Goal: Task Accomplishment & Management: Manage account settings

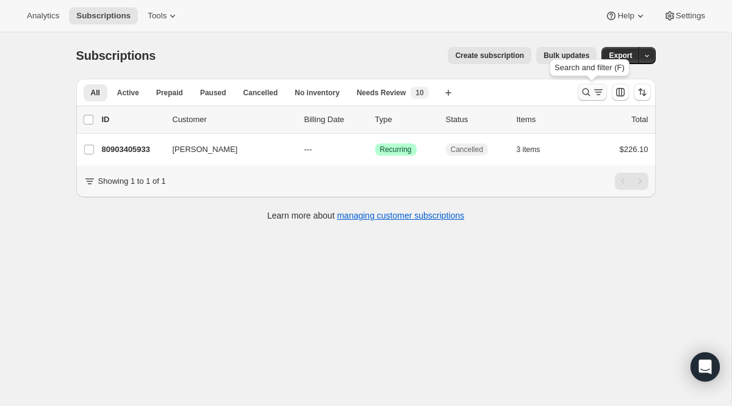
click at [588, 90] on icon "Search and filter results" at bounding box center [586, 92] width 12 height 12
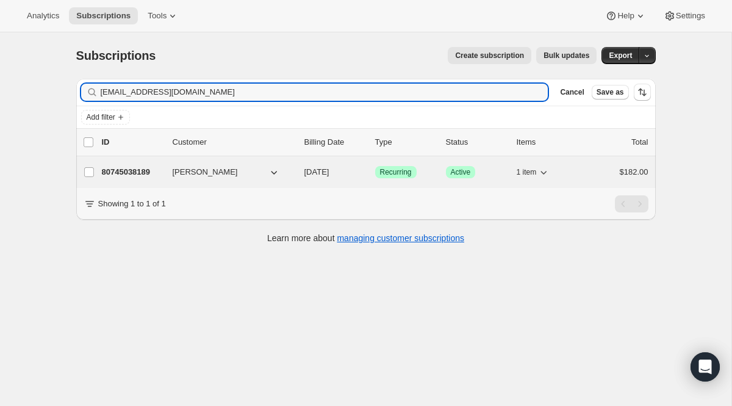
type input "[EMAIL_ADDRESS][DOMAIN_NAME]"
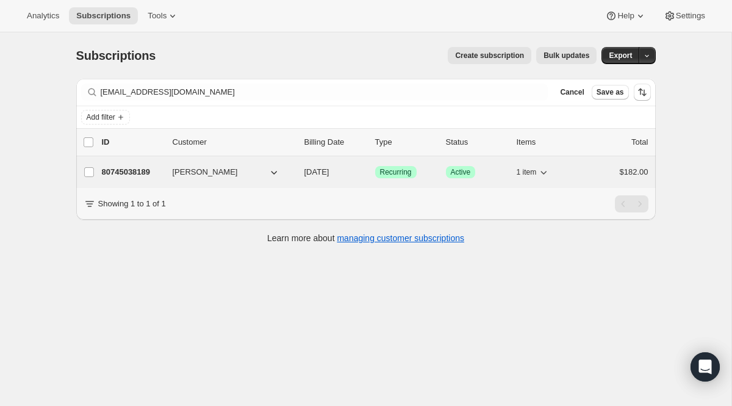
click at [403, 173] on span "Recurring" at bounding box center [396, 172] width 32 height 10
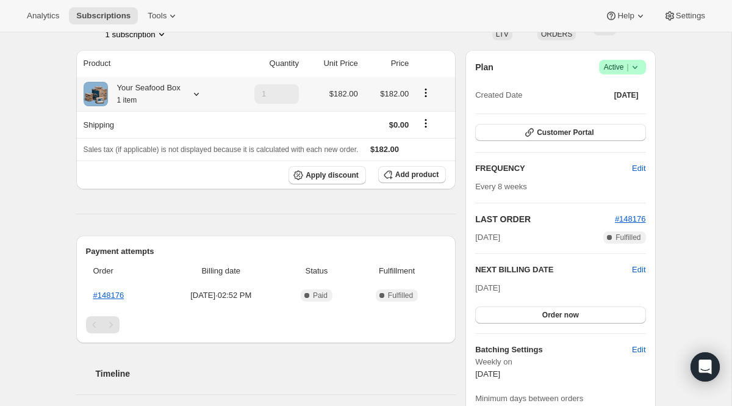
scroll to position [99, 0]
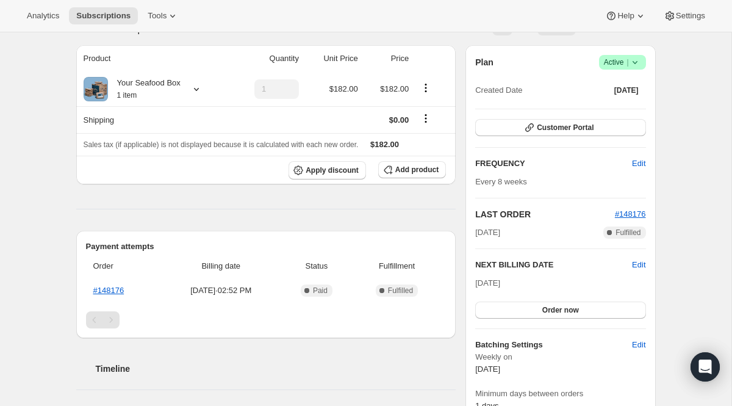
click at [630, 65] on icon at bounding box center [635, 62] width 12 height 12
click at [607, 110] on span "Cancel subscription" at bounding box center [617, 106] width 69 height 9
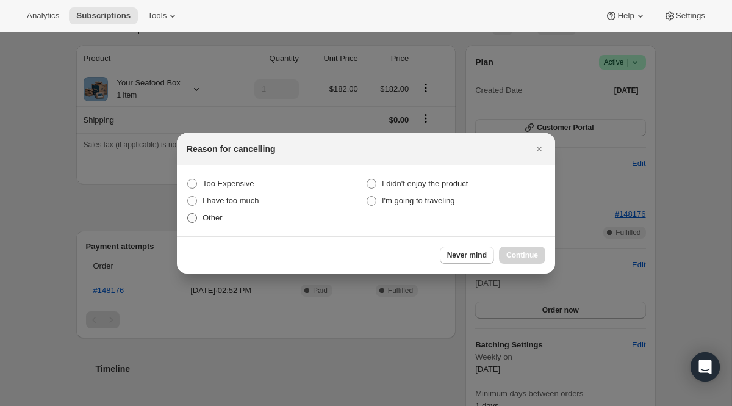
click at [206, 223] on span "Other" at bounding box center [212, 218] width 20 height 12
click at [188, 213] on input "Other" at bounding box center [187, 213] width 1 height 1
radio input "true"
click at [515, 259] on button "Continue" at bounding box center [522, 254] width 46 height 17
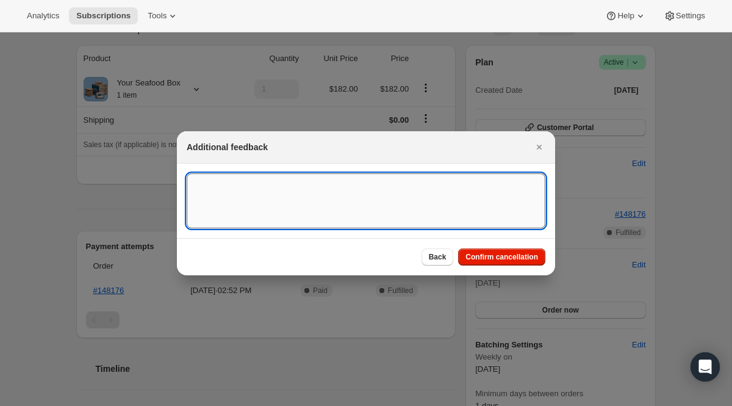
click at [393, 224] on textarea ":rvn:" at bounding box center [366, 200] width 359 height 55
paste textarea "[EMAIL_ADDRESS][DOMAIN_NAME]"
type textarea "[EMAIL_ADDRESS][DOMAIN_NAME]"
click at [535, 141] on icon "Close" at bounding box center [539, 147] width 12 height 12
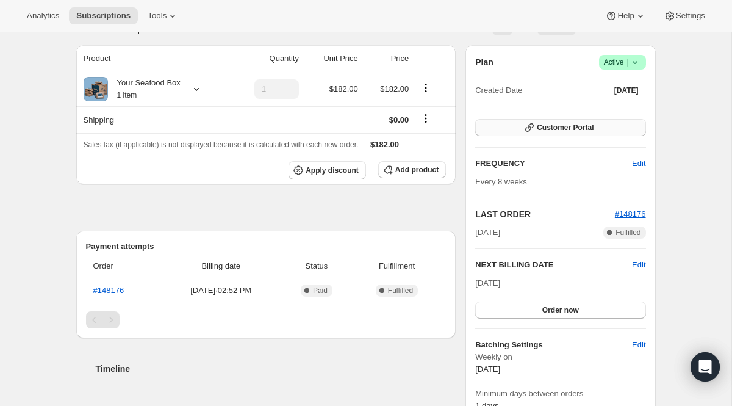
click at [549, 135] on button "Customer Portal" at bounding box center [560, 127] width 170 height 17
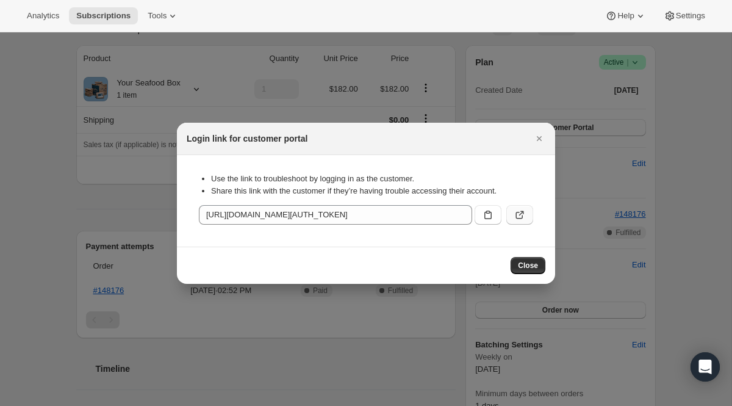
click at [511, 213] on button ":r102:" at bounding box center [519, 215] width 27 height 20
click at [163, 94] on div at bounding box center [366, 203] width 732 height 406
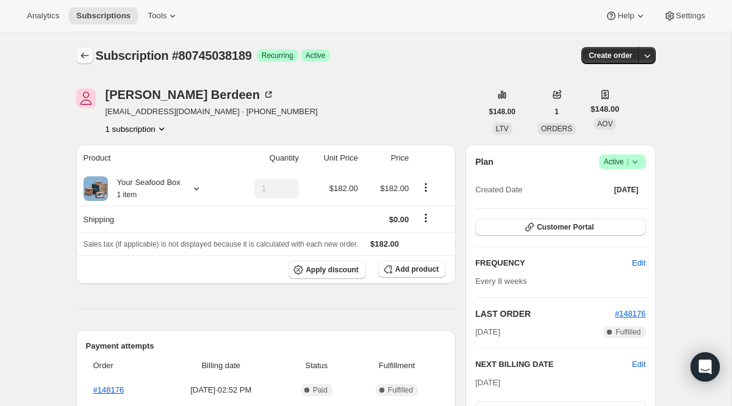
click at [87, 57] on icon "Subscriptions" at bounding box center [85, 55] width 12 height 12
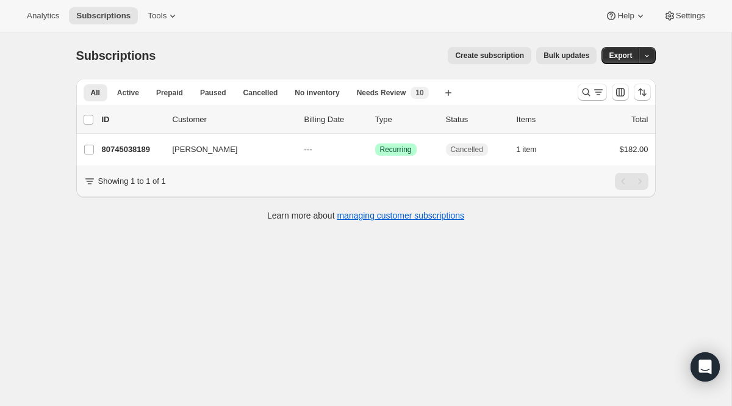
click at [87, 57] on span "Subscriptions" at bounding box center [116, 55] width 80 height 13
